Goal: Task Accomplishment & Management: Complete application form

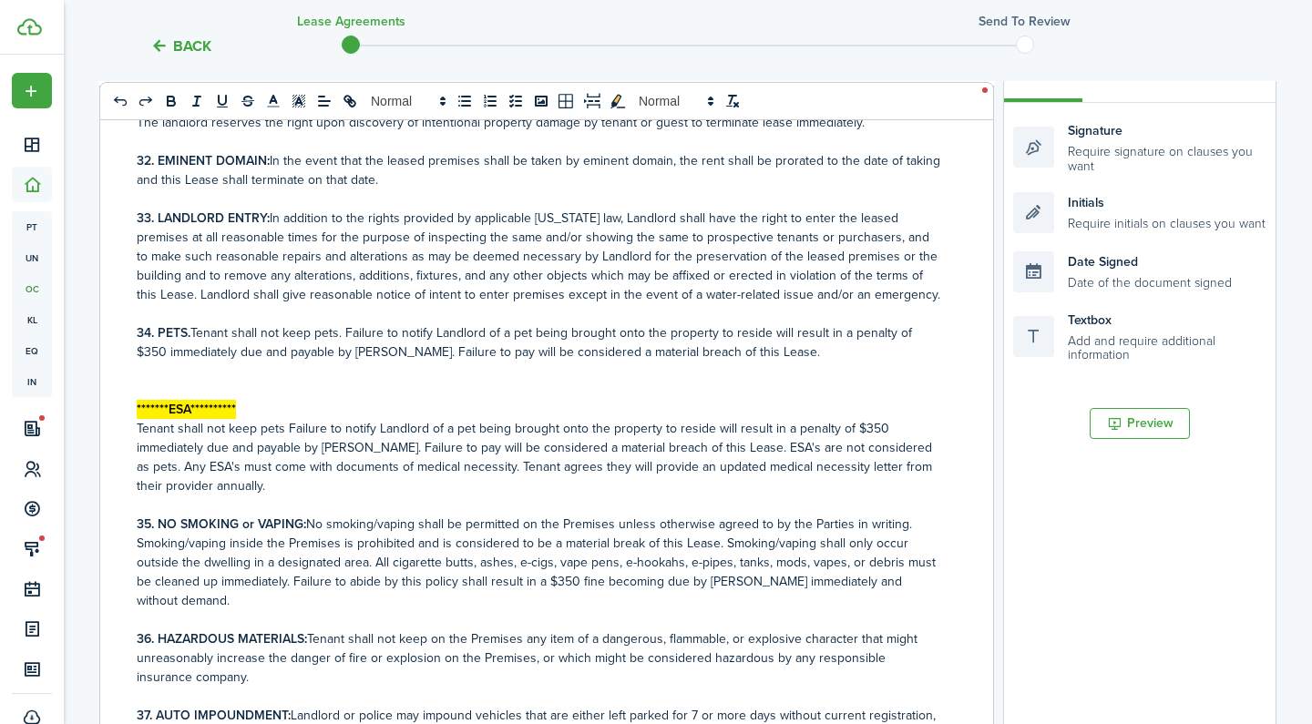
scroll to position [7421, 0]
click at [140, 380] on p at bounding box center [540, 389] width 806 height 19
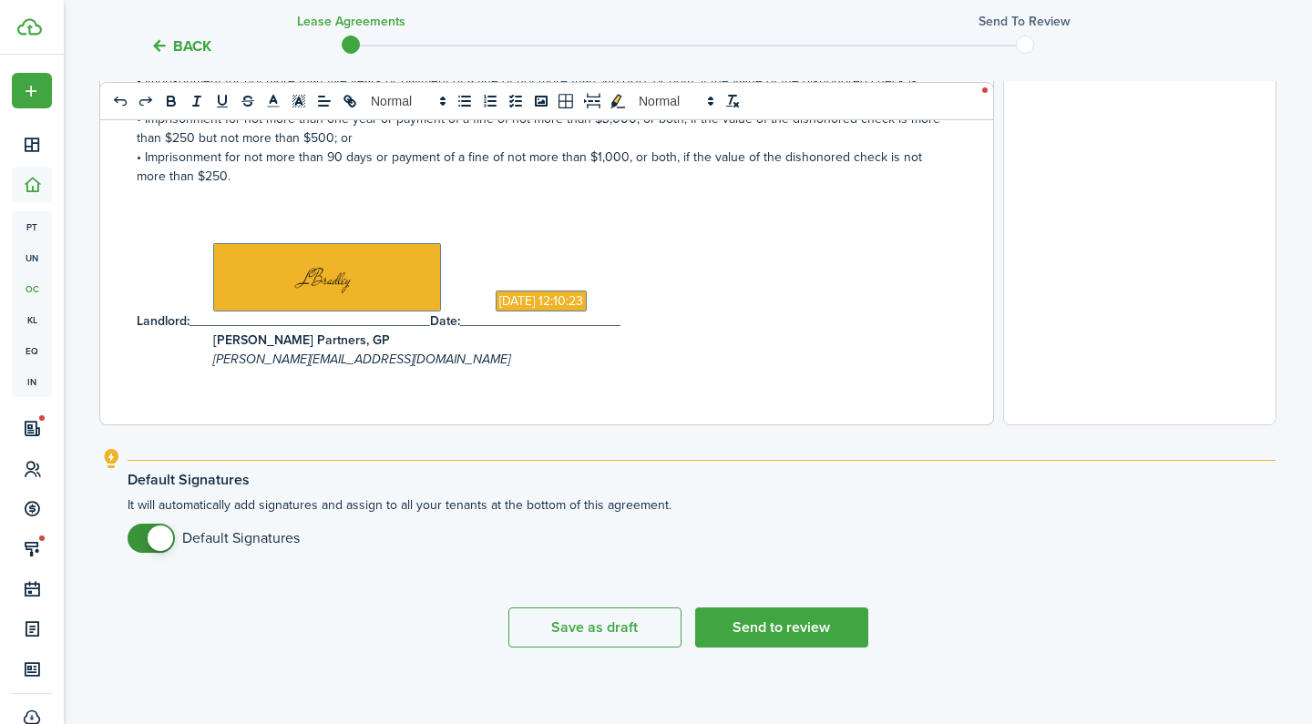
scroll to position [692, 0]
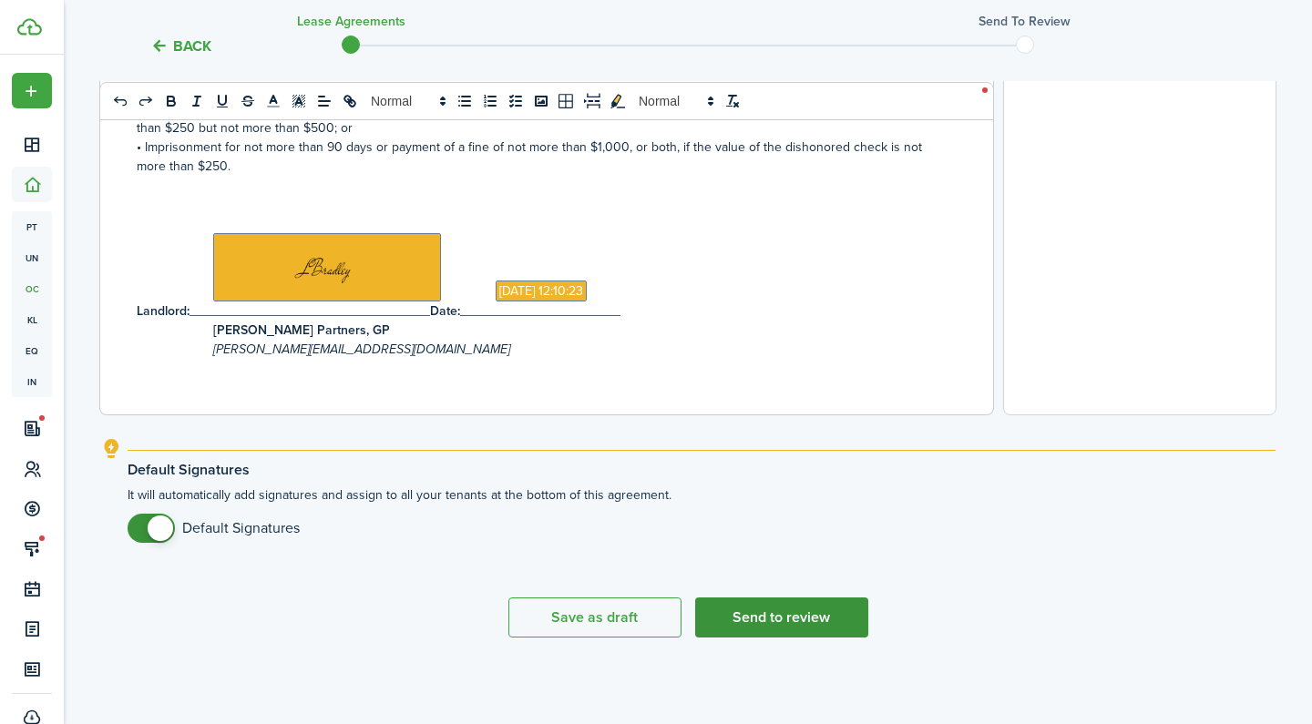
click at [782, 609] on button "Send to review" at bounding box center [781, 618] width 173 height 40
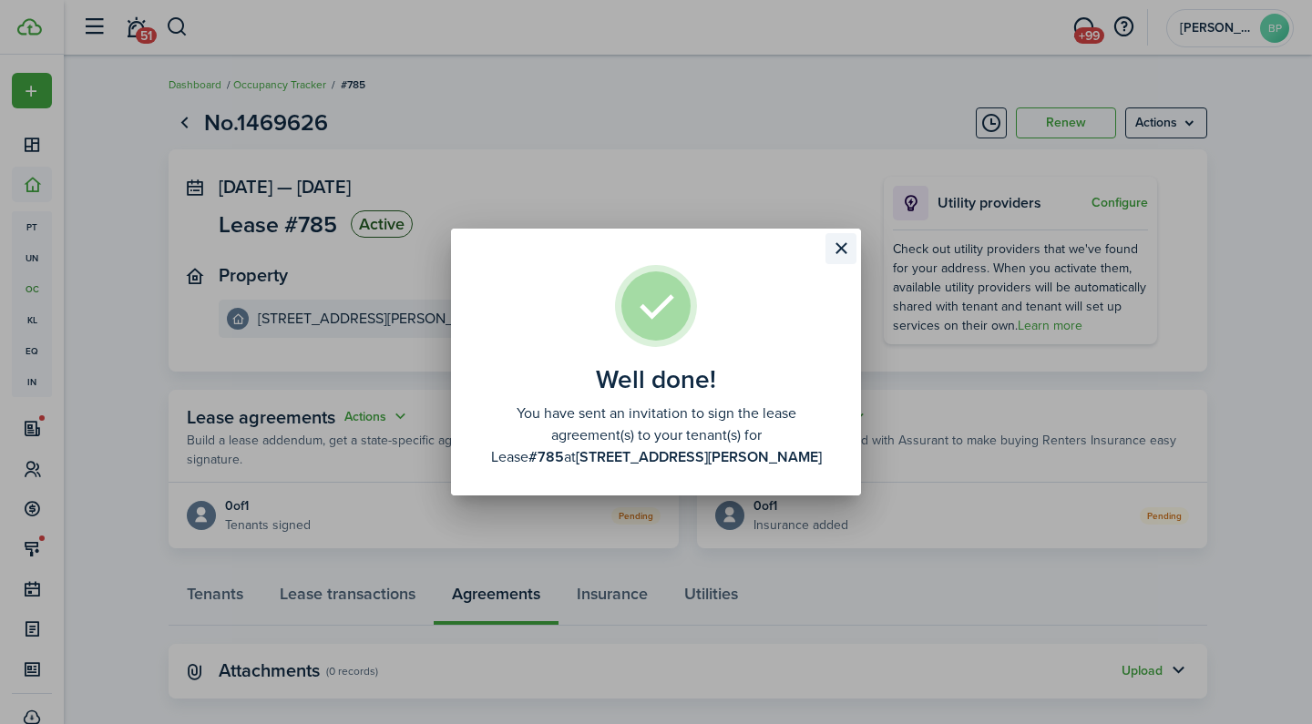
click at [841, 248] on button "Close modal" at bounding box center [840, 248] width 31 height 31
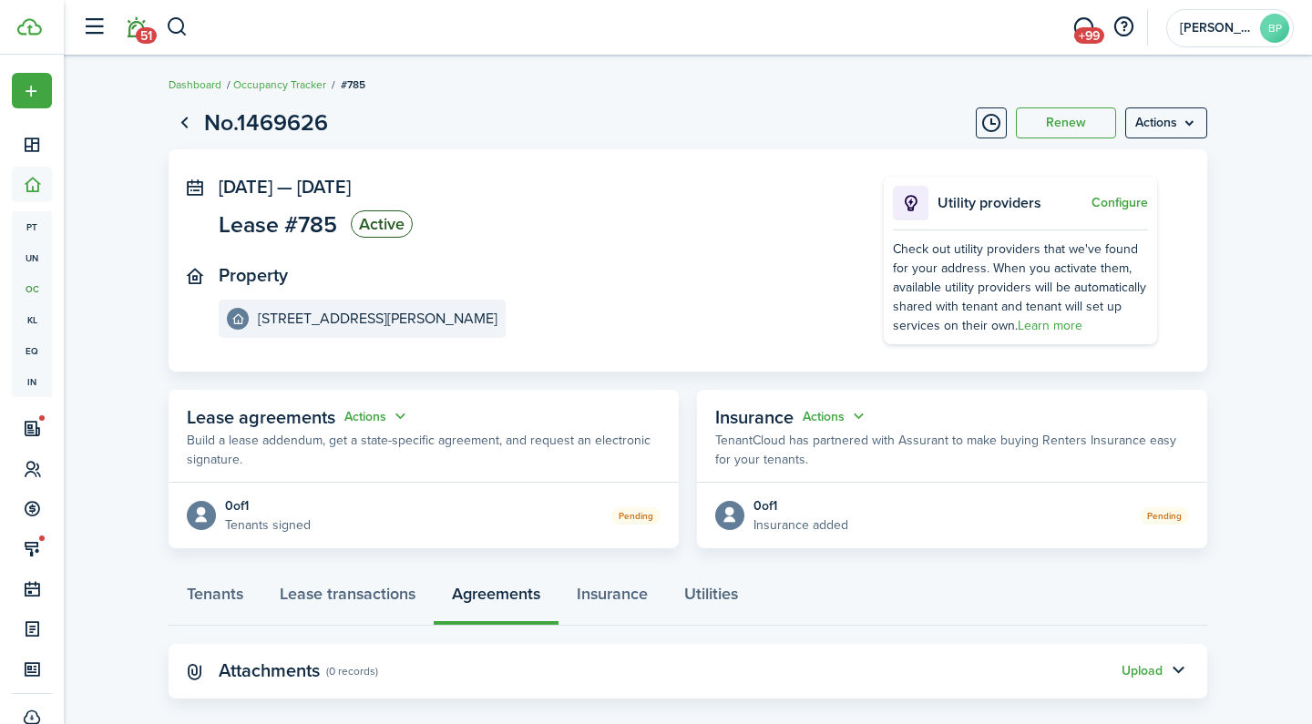
click at [146, 29] on span "51" at bounding box center [146, 35] width 21 height 16
